Goal: Information Seeking & Learning: Learn about a topic

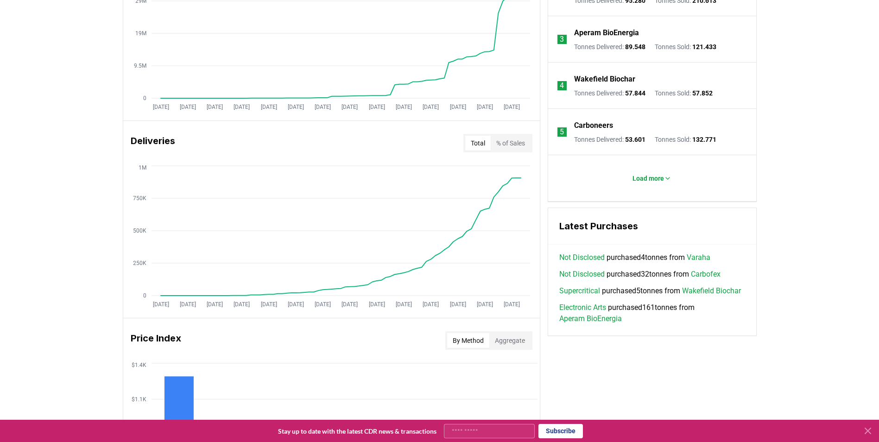
scroll to position [749, 0]
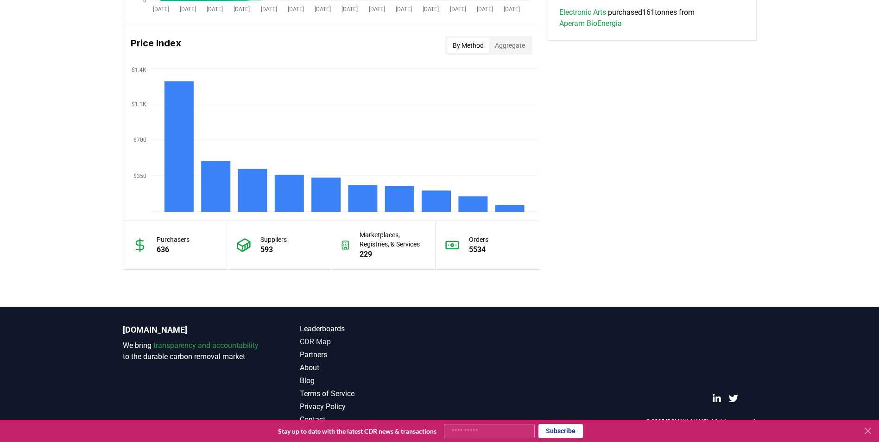
click at [322, 343] on link "CDR Map" at bounding box center [370, 341] width 140 height 11
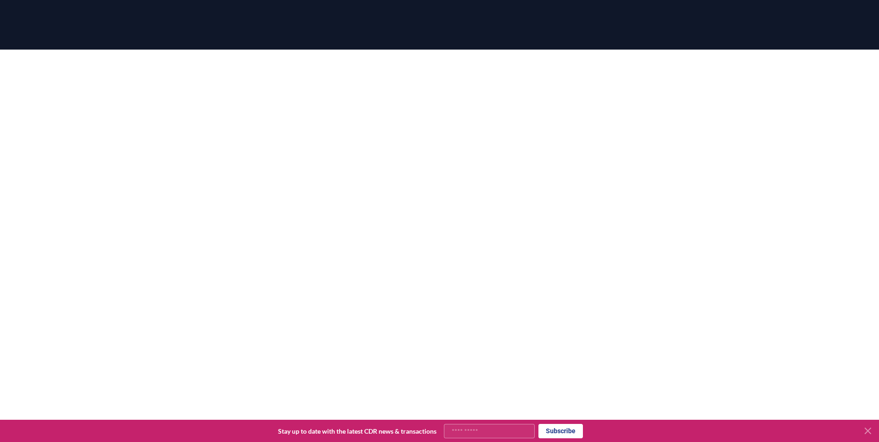
scroll to position [8, 0]
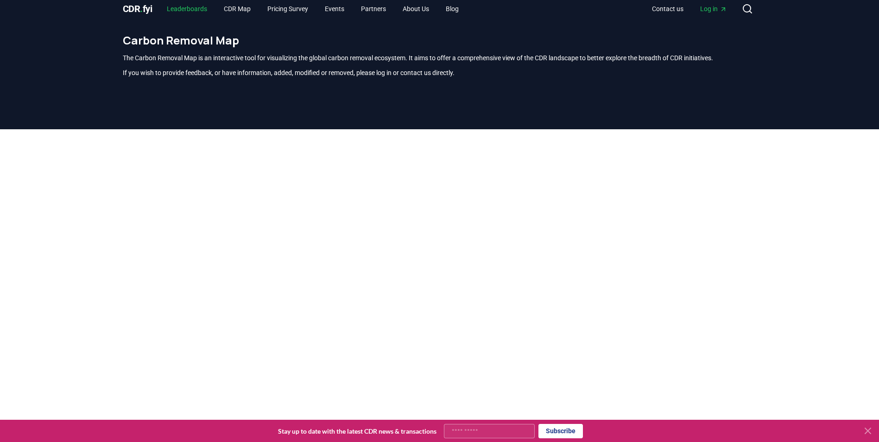
click at [187, 10] on link "Leaderboards" at bounding box center [186, 8] width 55 height 17
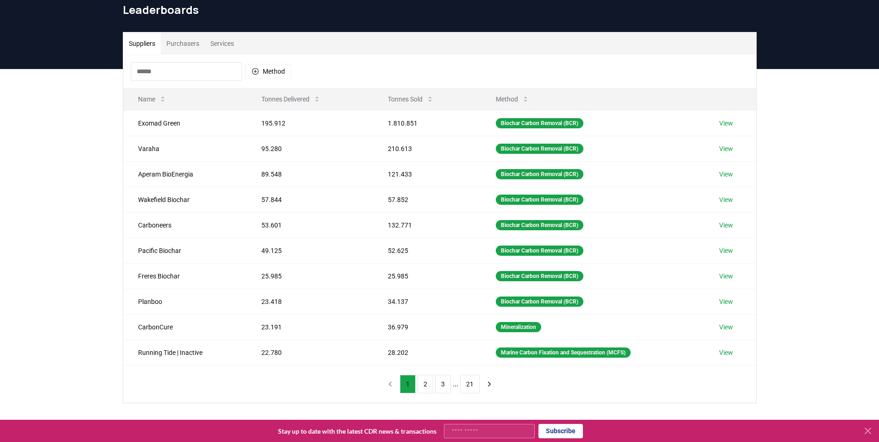
scroll to position [39, 0]
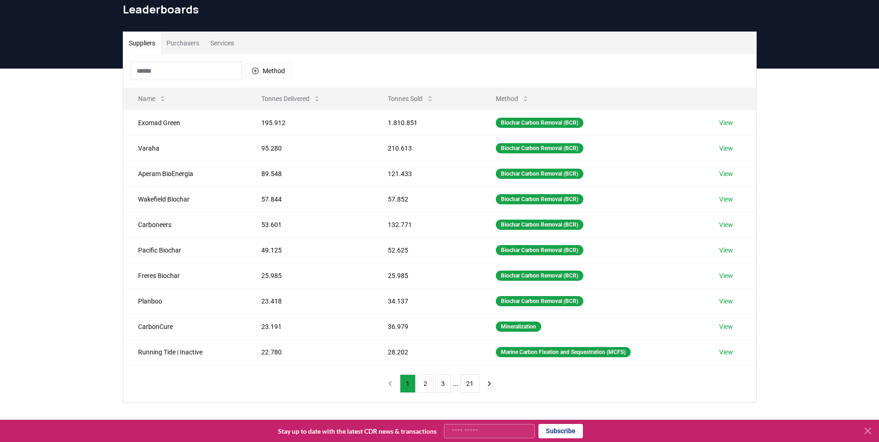
click at [185, 44] on button "Purchasers" at bounding box center [183, 43] width 44 height 22
click at [149, 40] on button "Suppliers" at bounding box center [142, 43] width 38 height 22
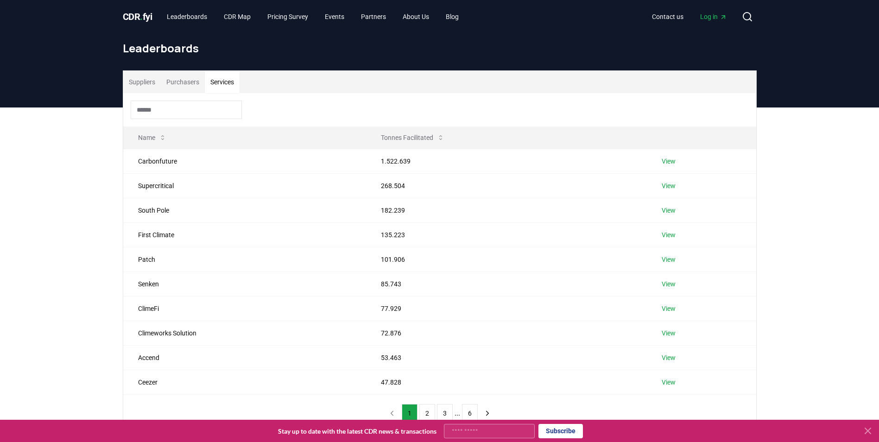
click at [225, 77] on button "Services" at bounding box center [222, 82] width 35 height 22
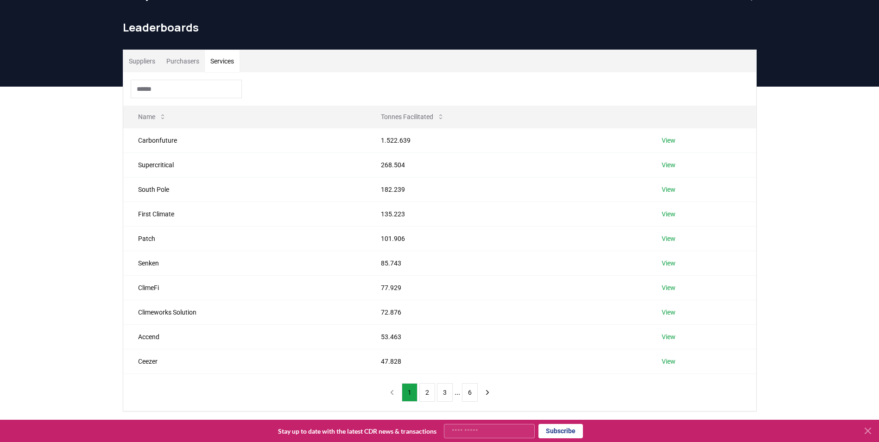
scroll to position [21, 0]
click at [670, 142] on link "View" at bounding box center [669, 139] width 14 height 9
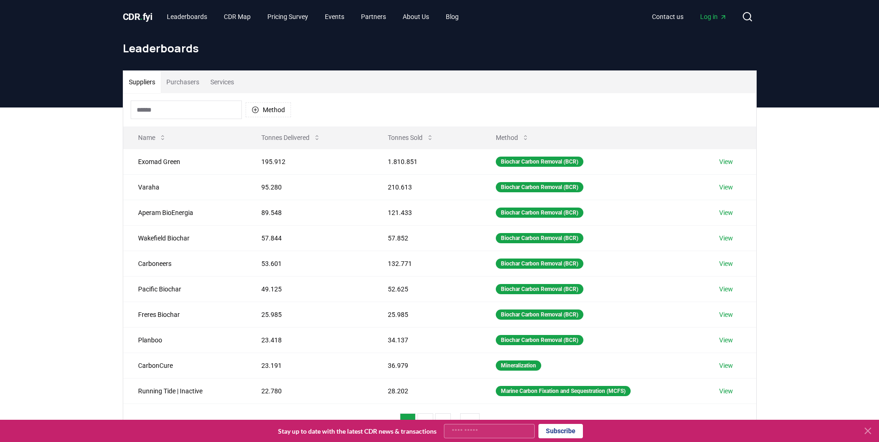
click at [180, 83] on button "Purchasers" at bounding box center [183, 82] width 44 height 22
